Goal: Task Accomplishment & Management: Manage account settings

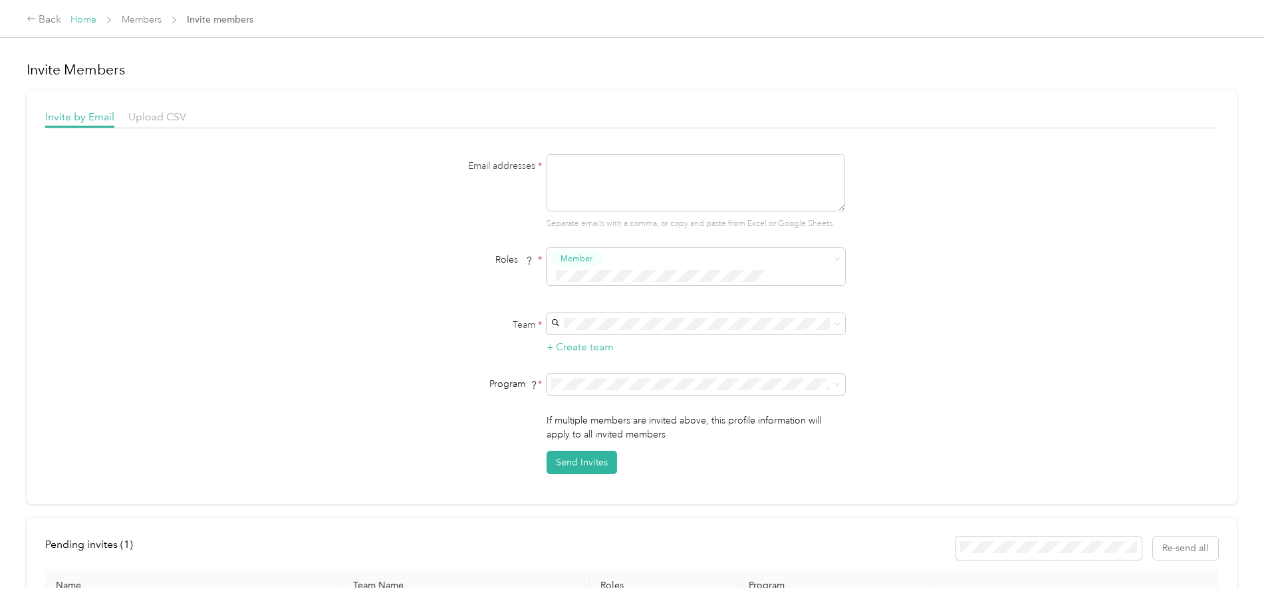
click at [96, 21] on link "Home" at bounding box center [83, 19] width 26 height 11
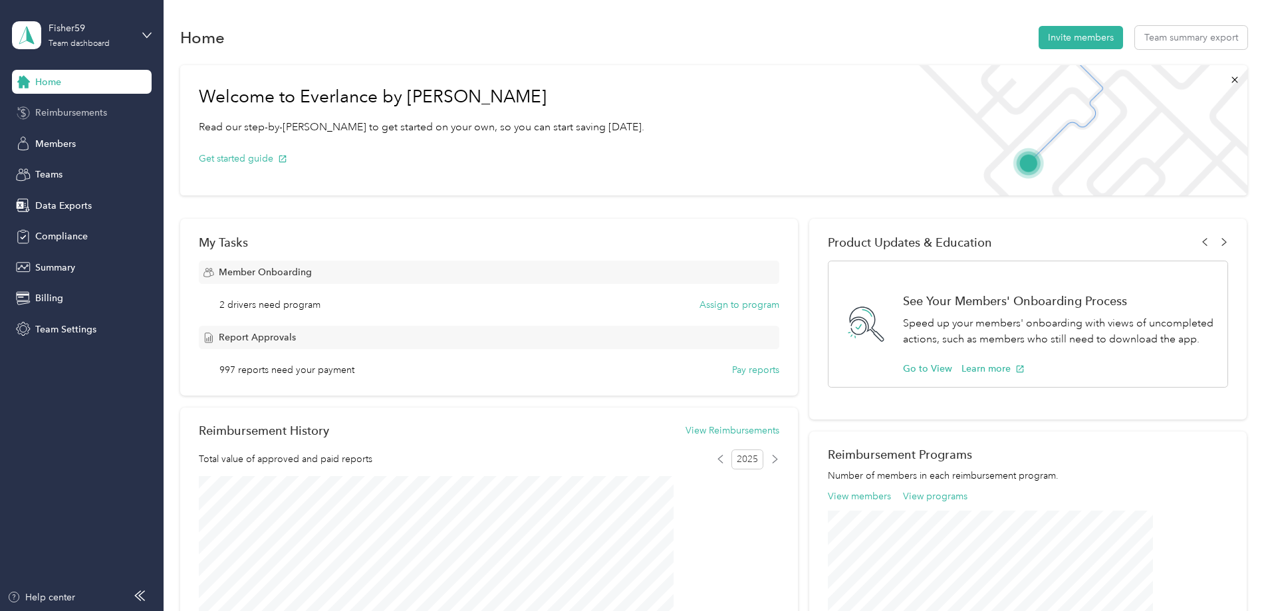
click at [76, 117] on span "Reimbursements" at bounding box center [71, 113] width 72 height 14
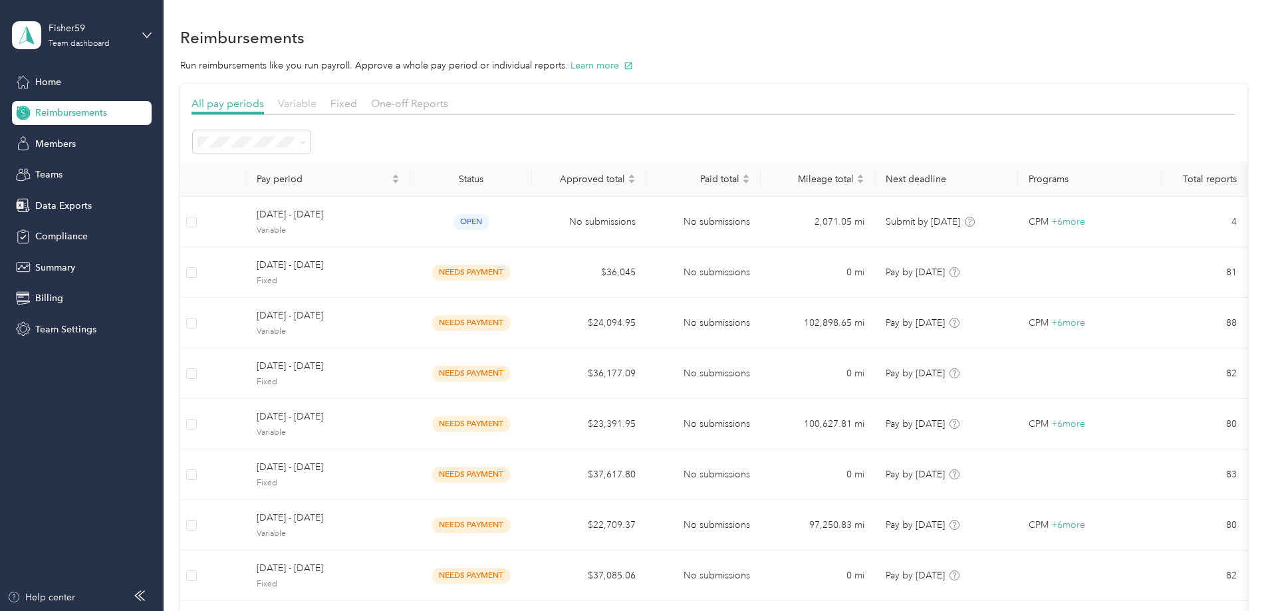
click at [317, 105] on span "Variable" at bounding box center [297, 103] width 39 height 13
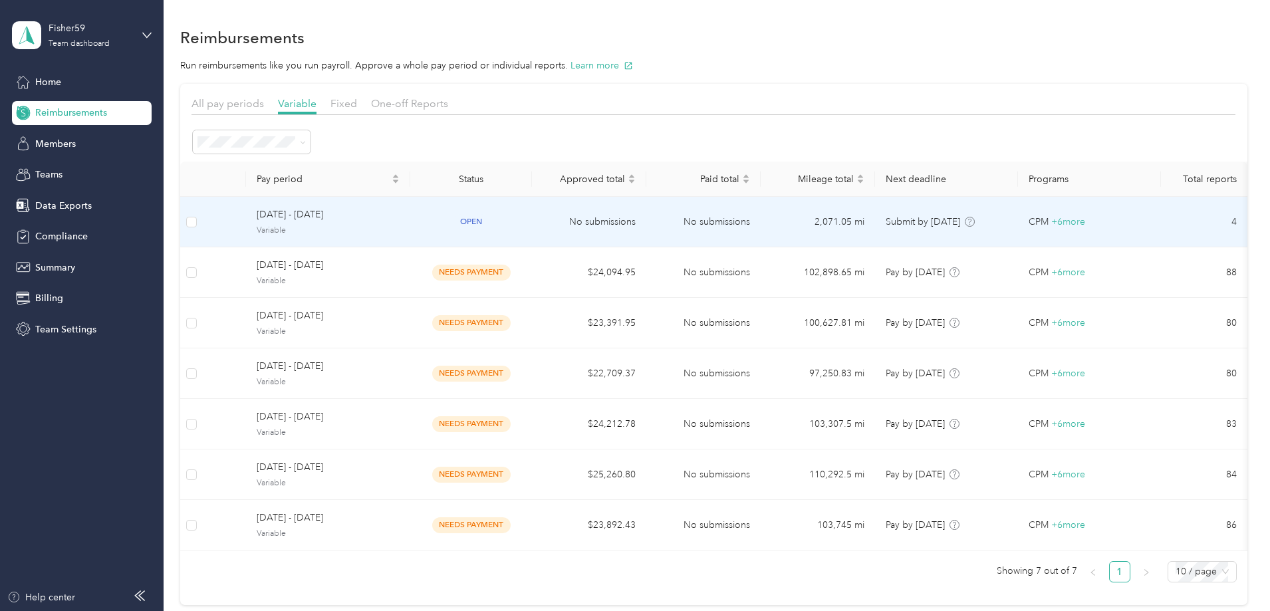
click at [703, 217] on td "No submissions" at bounding box center [703, 222] width 114 height 51
